Goal: Task Accomplishment & Management: Use online tool/utility

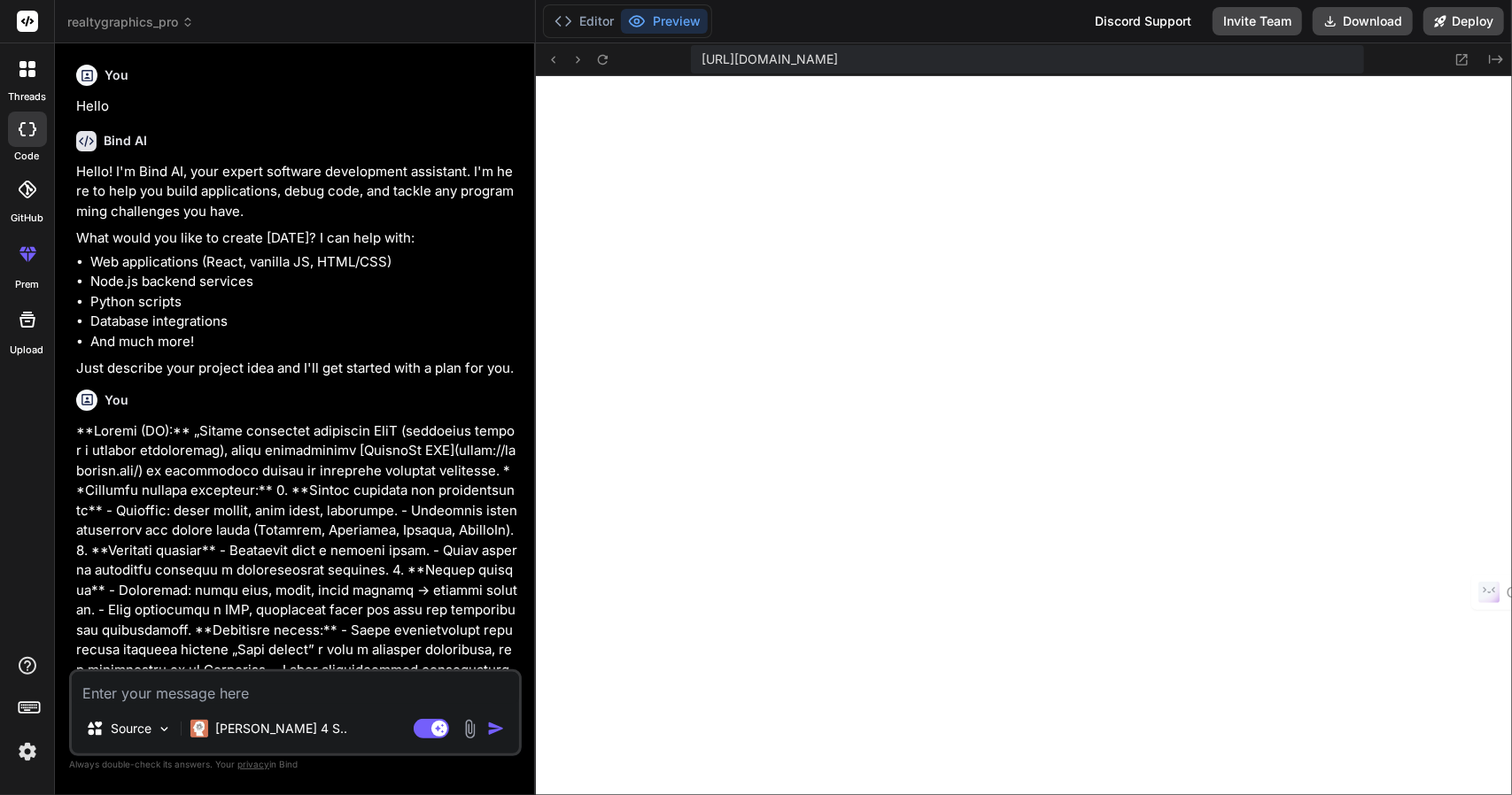
scroll to position [892, 0]
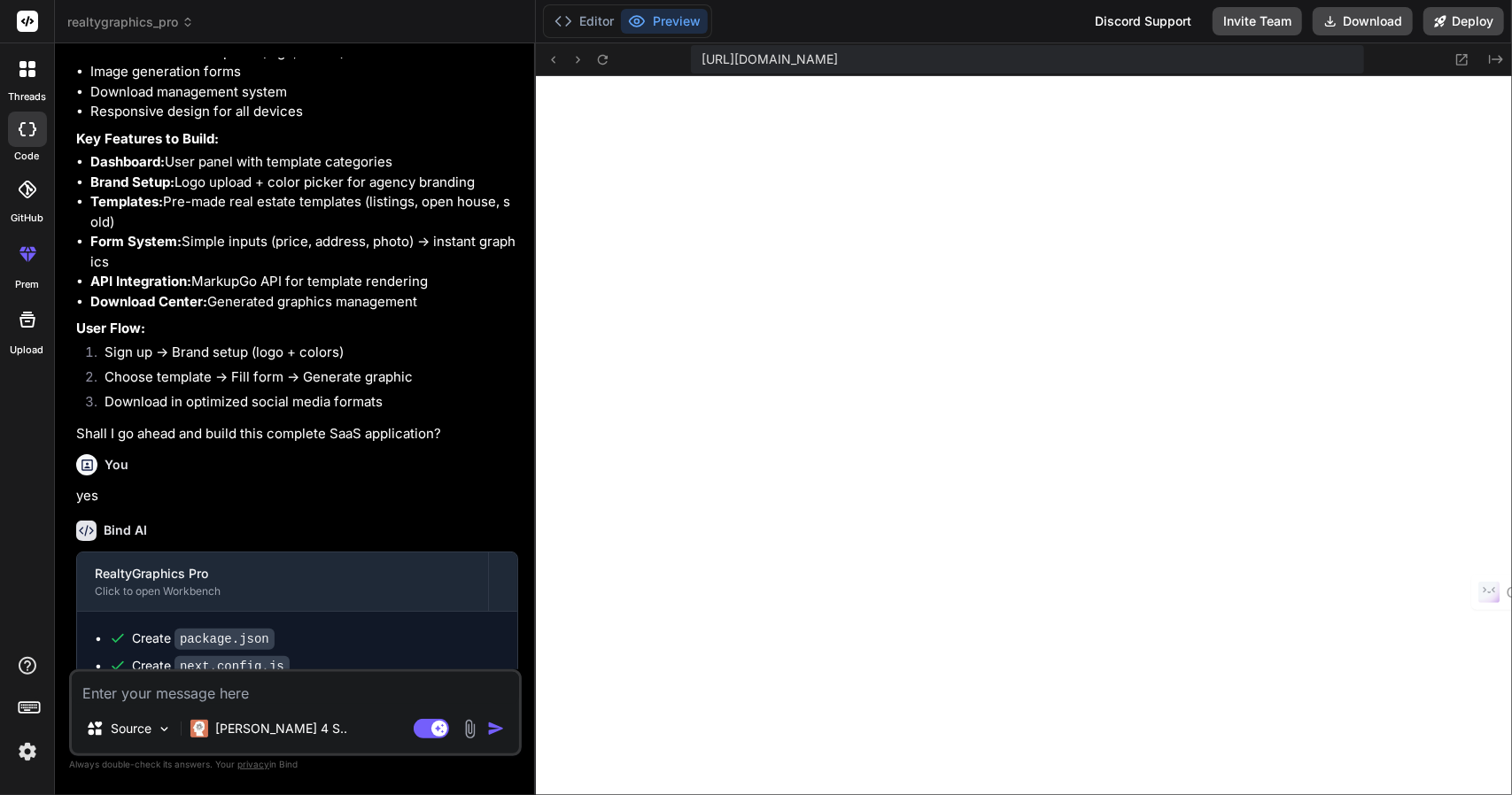
click at [689, 19] on button "Preview" at bounding box center [665, 21] width 87 height 25
click at [1469, 25] on button "Deploy" at bounding box center [1464, 21] width 80 height 28
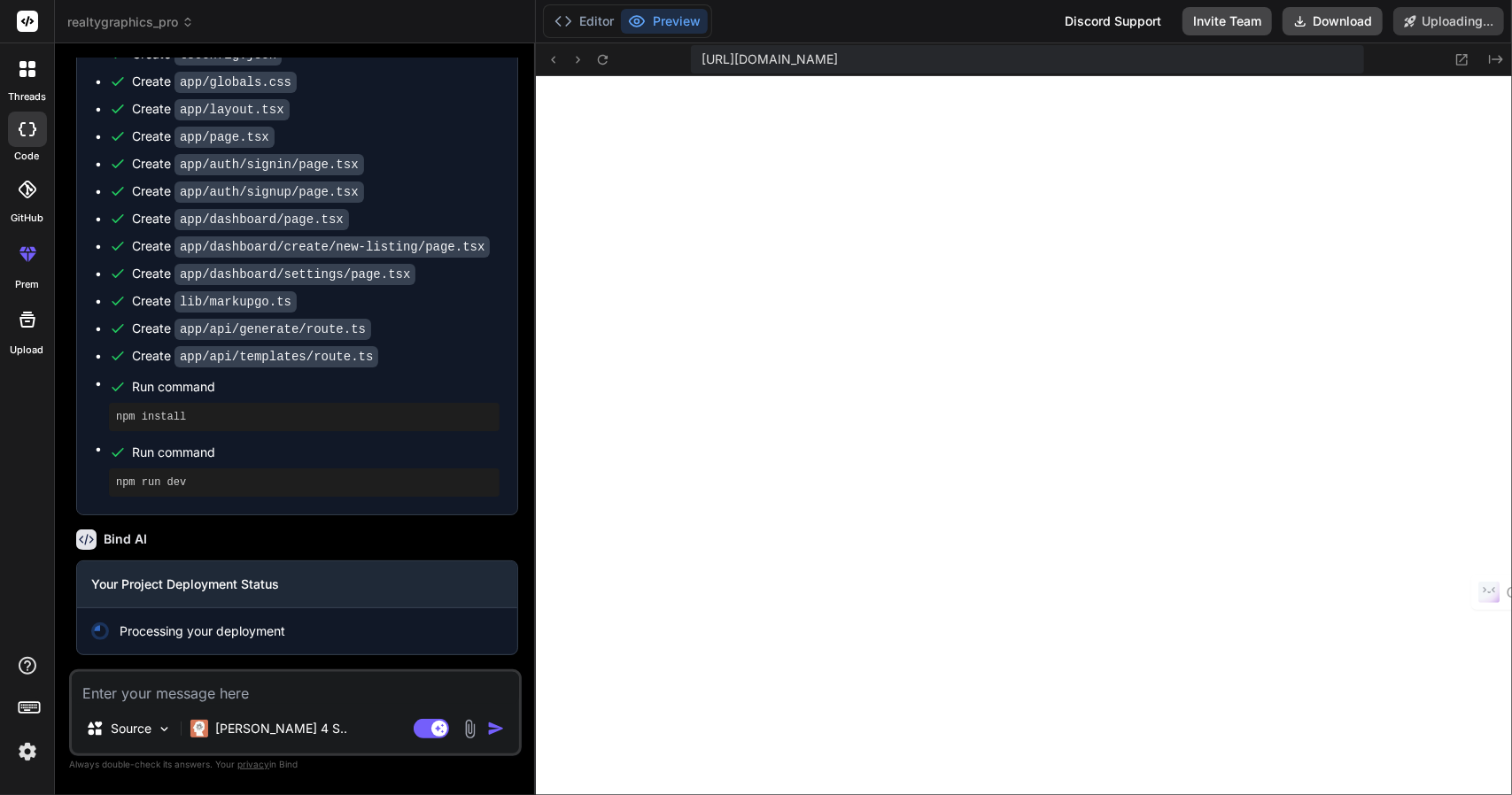
scroll to position [1663, 0]
click at [1466, 58] on icon at bounding box center [1463, 60] width 15 height 15
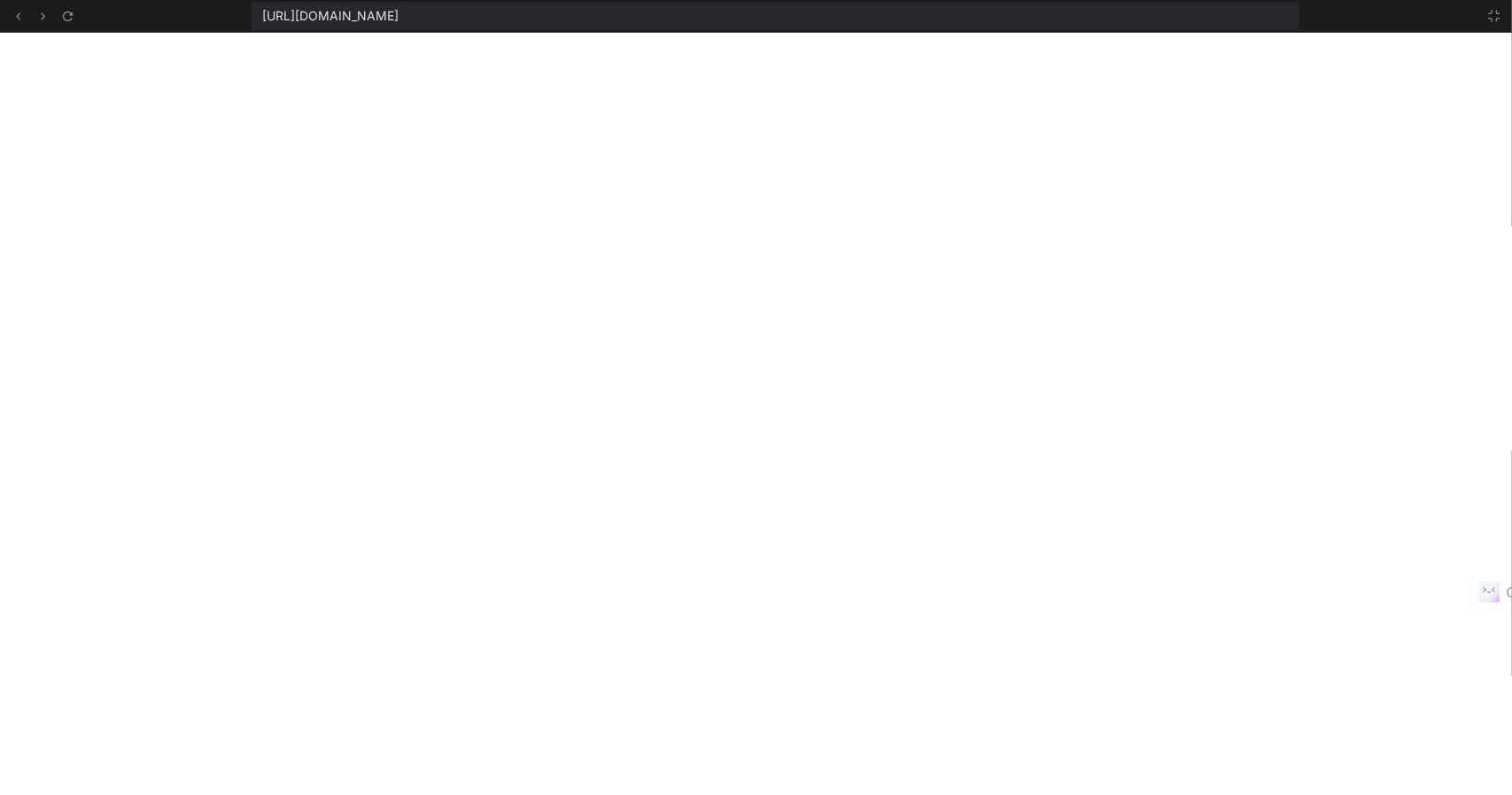
scroll to position [926, 0]
click at [14, 14] on icon at bounding box center [18, 16] width 15 height 15
click at [12, 14] on icon at bounding box center [18, 16] width 15 height 15
click at [12, 15] on icon at bounding box center [18, 16] width 15 height 15
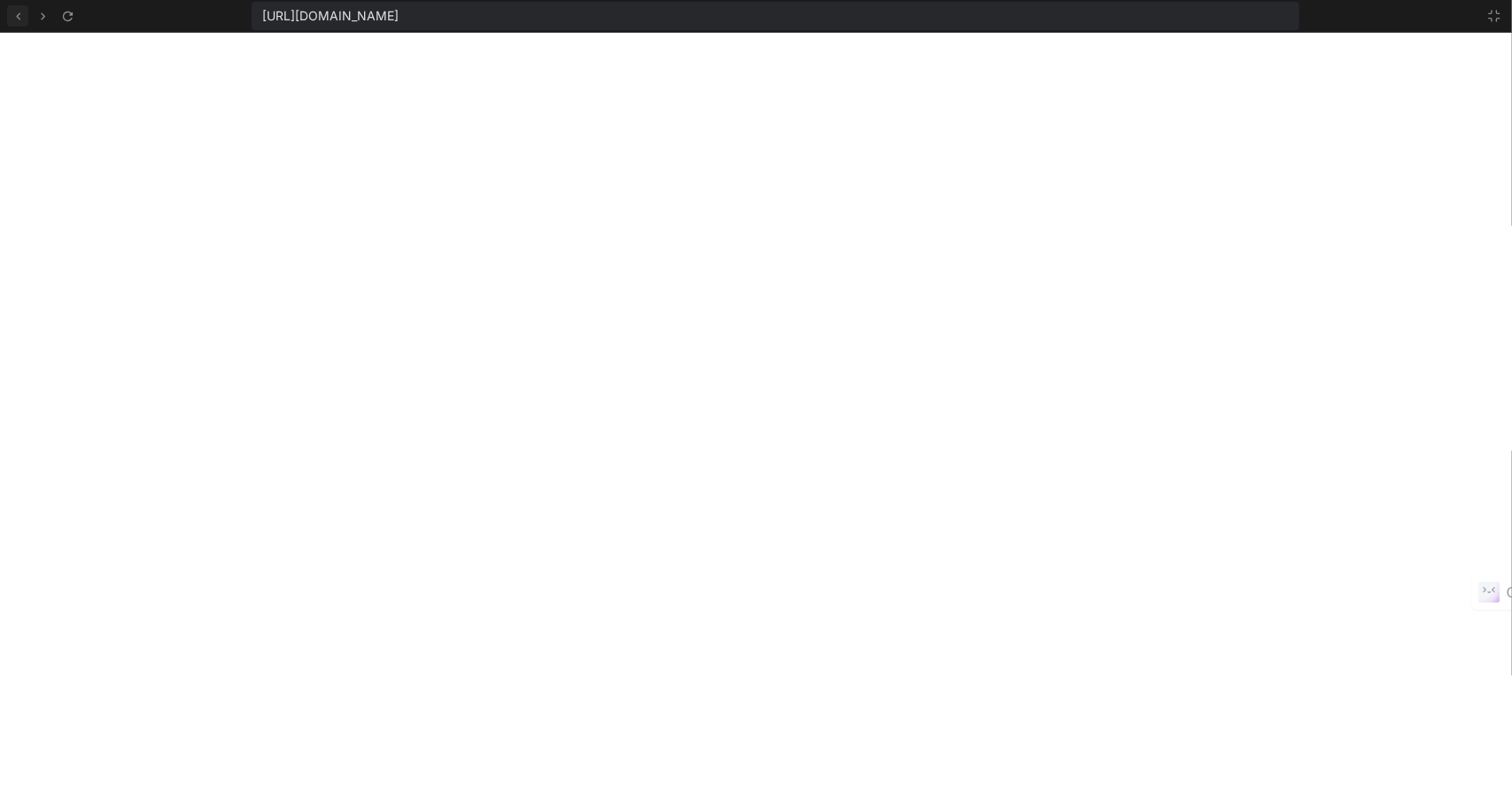
click at [12, 16] on icon at bounding box center [18, 16] width 15 height 15
click at [1498, 11] on icon at bounding box center [1494, 15] width 14 height 14
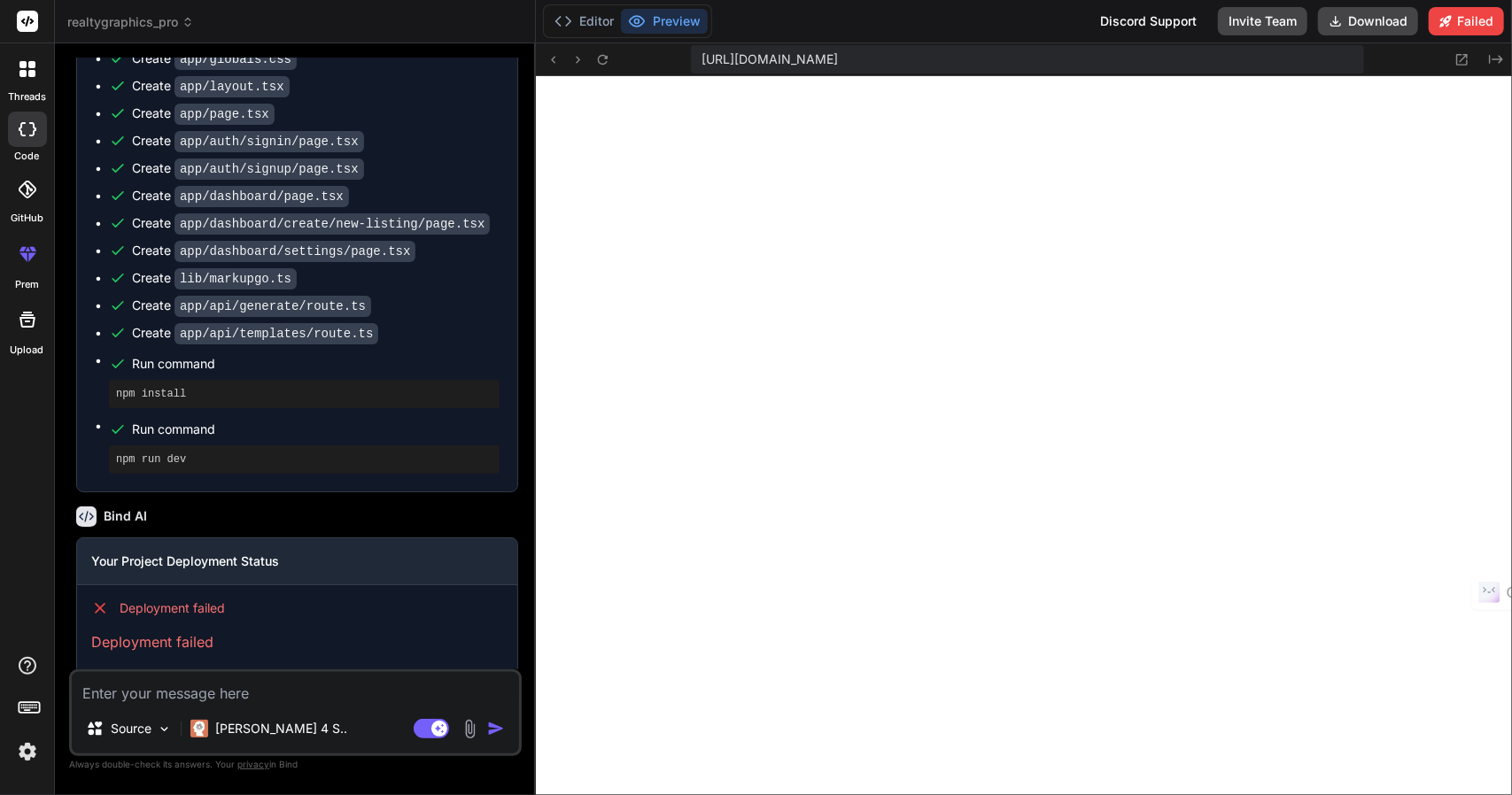
scroll to position [1713, 0]
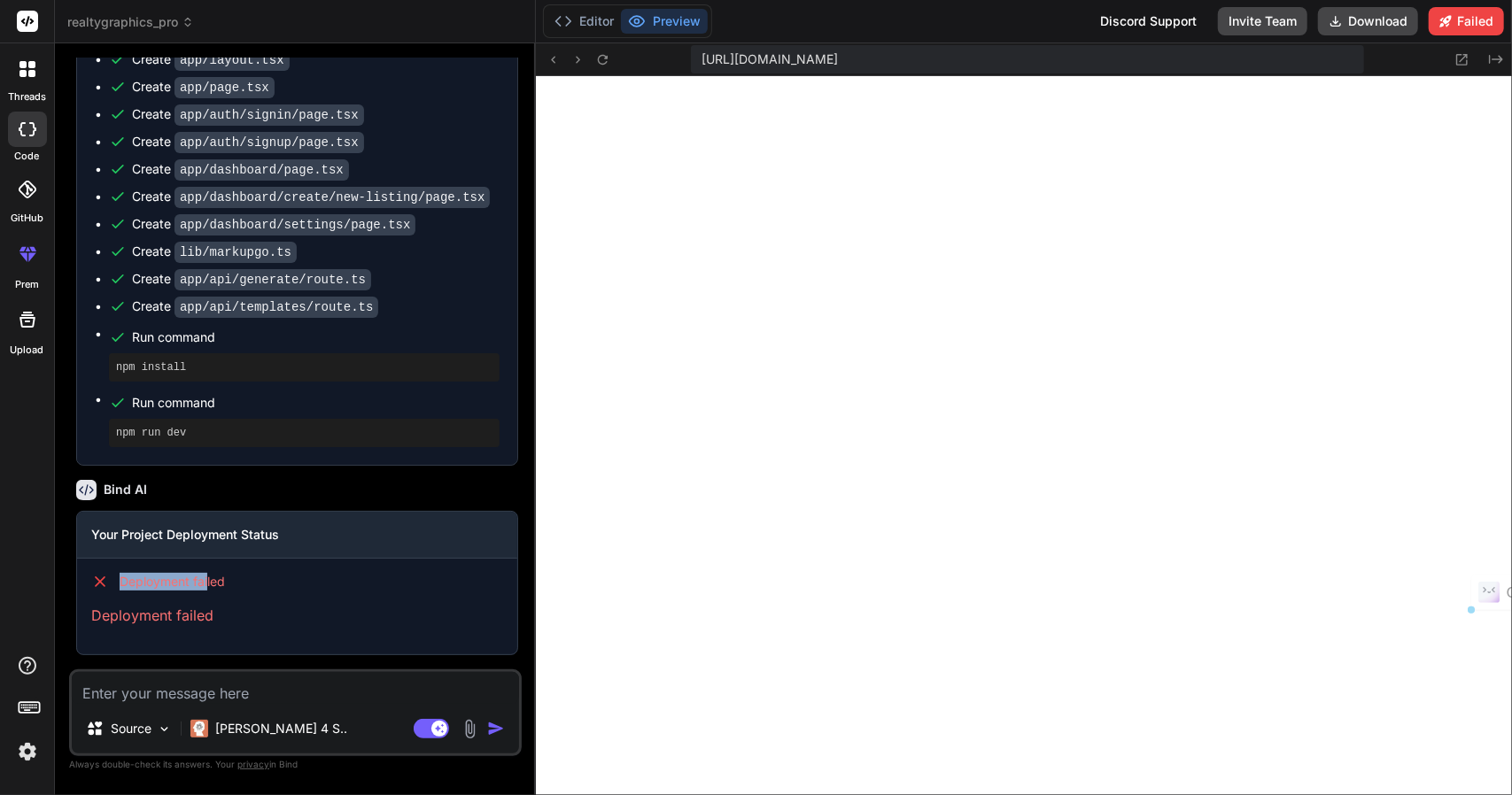
drag, startPoint x: 123, startPoint y: 578, endPoint x: 238, endPoint y: 583, distance: 115.1
click at [216, 580] on span "Deployment failed" at bounding box center [171, 581] width 105 height 18
drag, startPoint x: 238, startPoint y: 583, endPoint x: 211, endPoint y: 594, distance: 29.2
click at [236, 584] on div "Deployment failed" at bounding box center [296, 581] width 412 height 18
drag, startPoint x: 104, startPoint y: 531, endPoint x: 276, endPoint y: 531, distance: 172.0
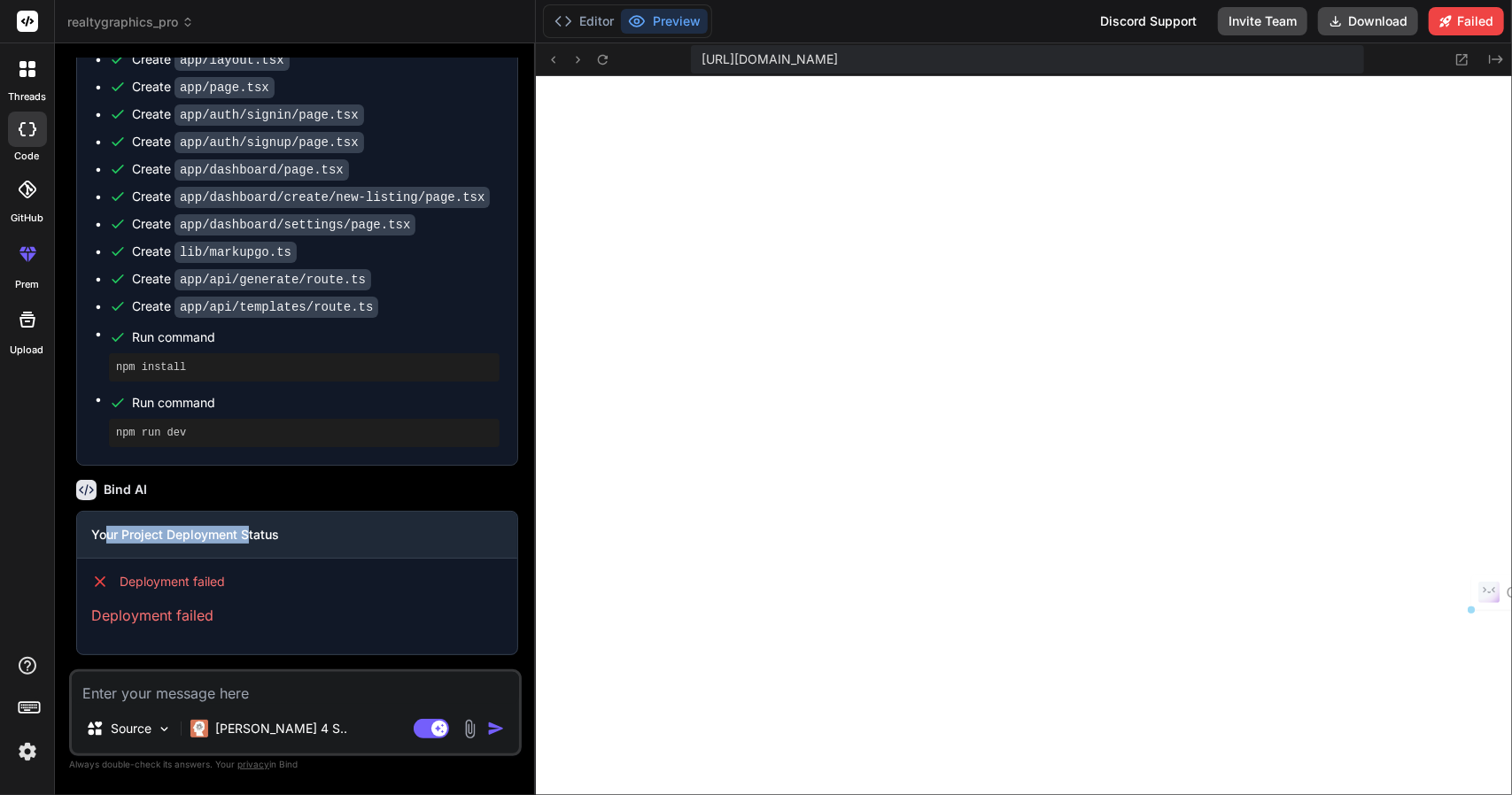
click at [268, 532] on h3 "Your Project Deployment Status" at bounding box center [296, 535] width 412 height 18
click at [276, 531] on h3 "Your Project Deployment Status" at bounding box center [296, 535] width 412 height 18
click at [28, 139] on div at bounding box center [27, 129] width 39 height 35
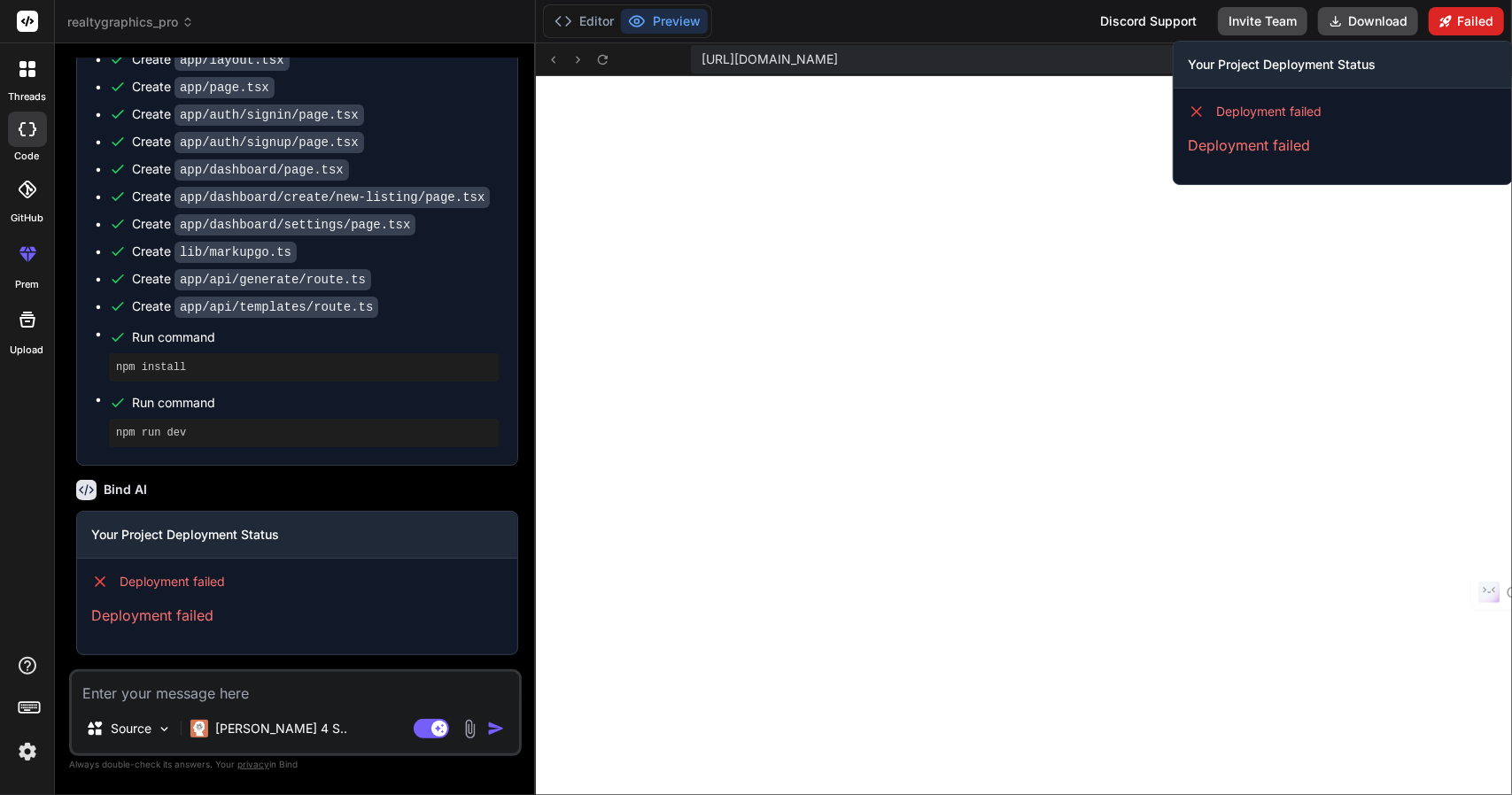
click at [1470, 16] on button "Failed" at bounding box center [1467, 21] width 76 height 28
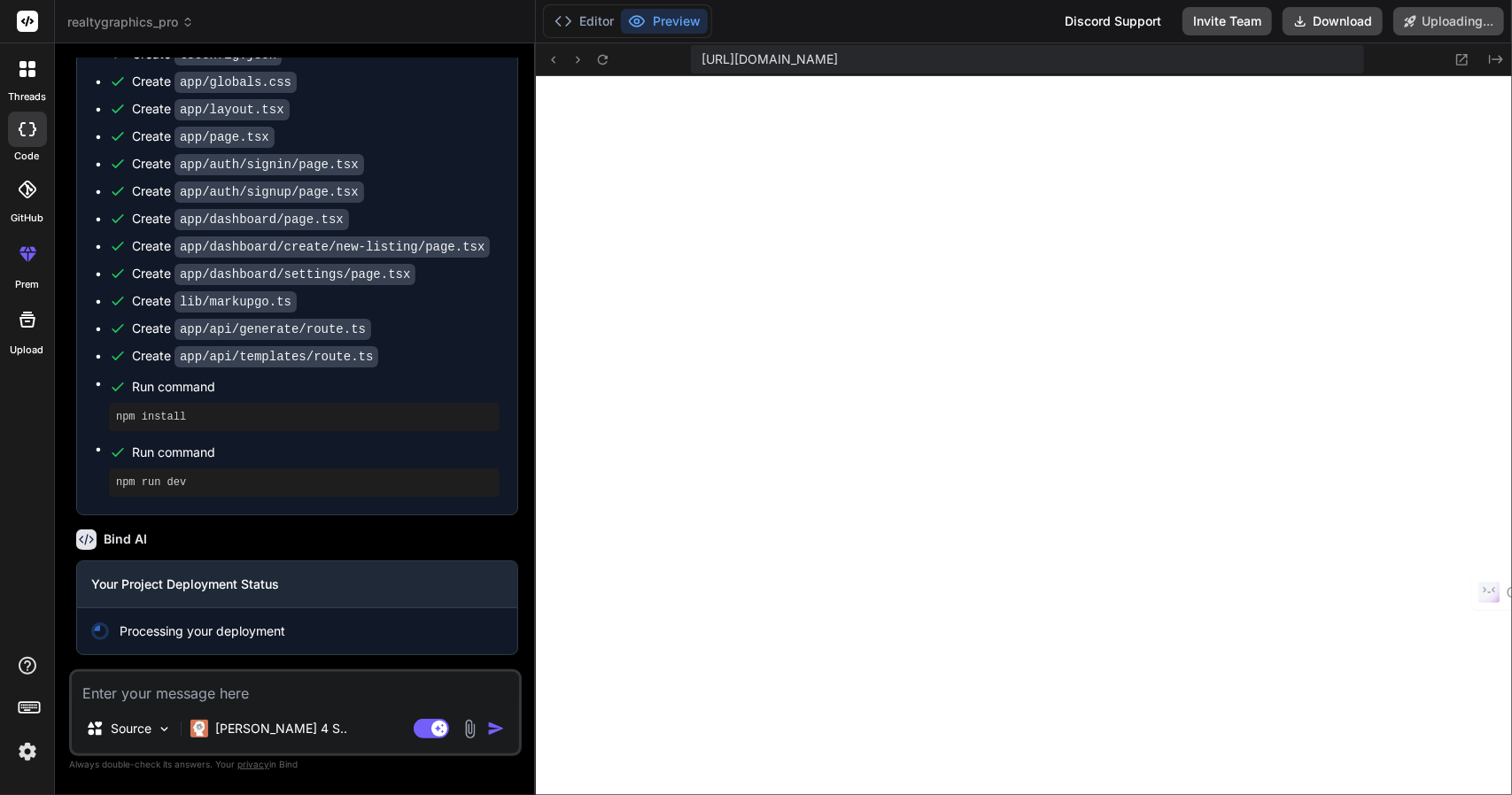
scroll to position [1663, 0]
type textarea "x"
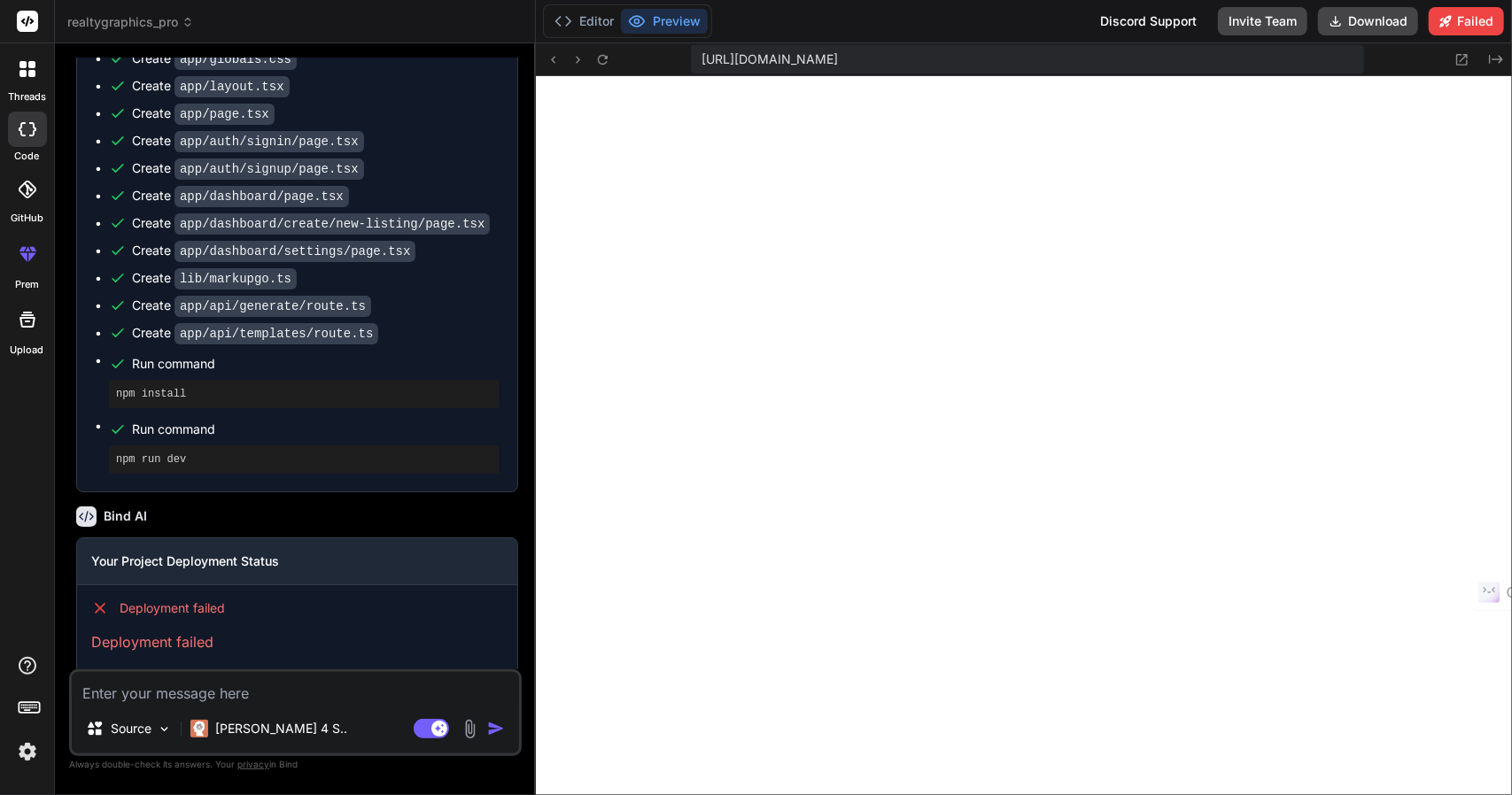
scroll to position [1713, 0]
